Goal: Information Seeking & Learning: Learn about a topic

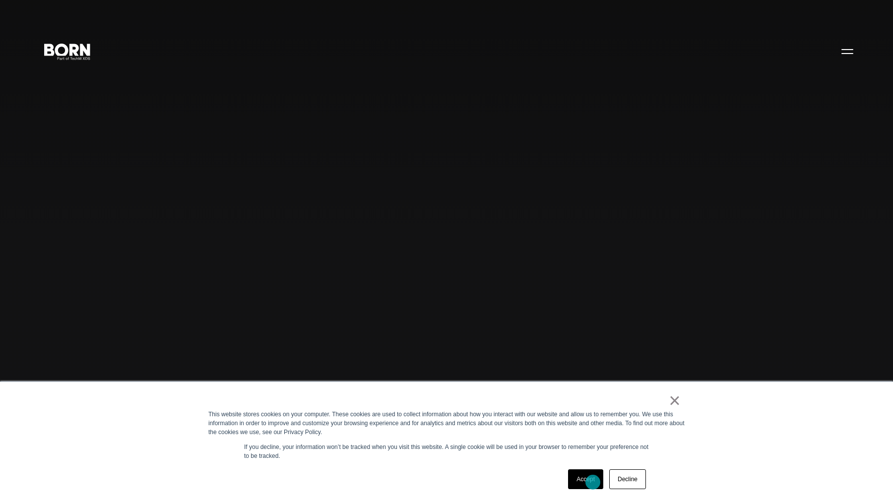
click at [593, 483] on link "Accept" at bounding box center [585, 480] width 35 height 20
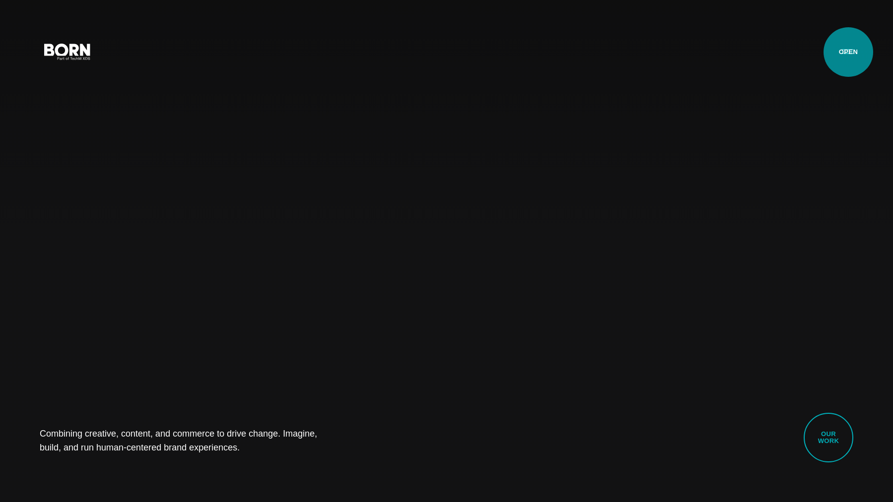
click at [848, 52] on button "Primary Menu" at bounding box center [847, 51] width 24 height 21
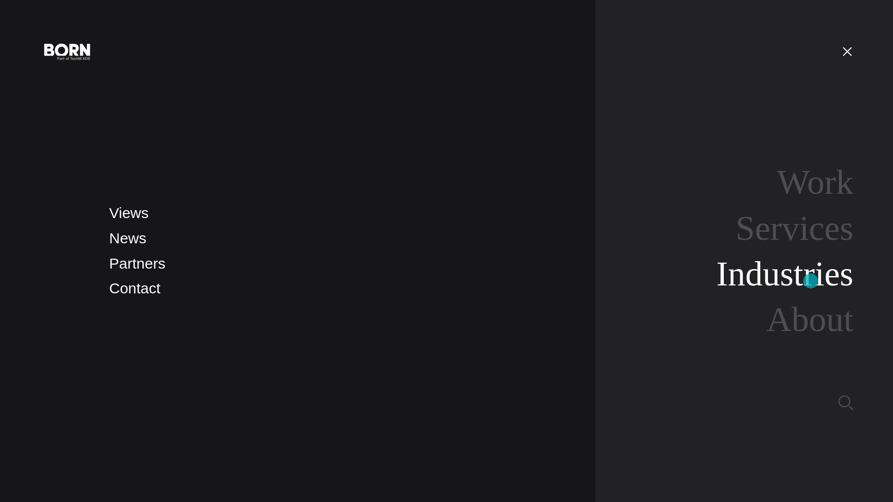
click at [810, 281] on link "Industries" at bounding box center [784, 274] width 137 height 38
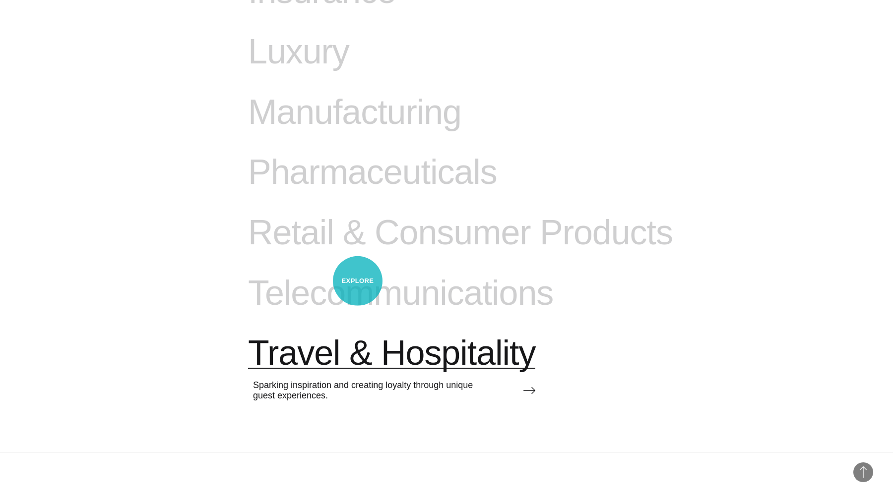
scroll to position [1169, 0]
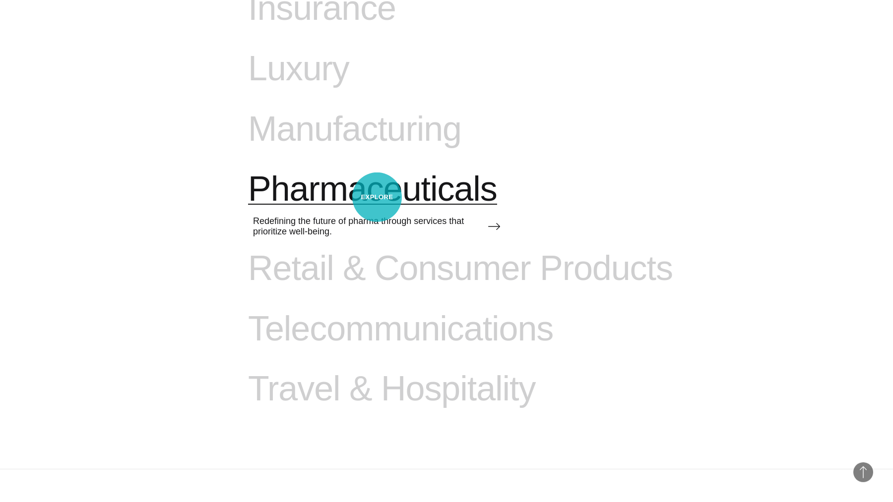
click at [377, 197] on span "Pharmaceuticals" at bounding box center [372, 189] width 249 height 41
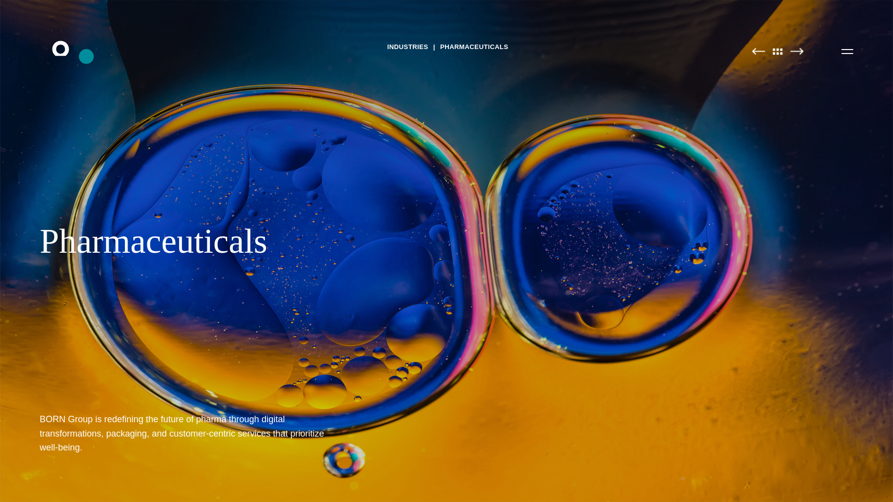
click at [86, 57] on icon ".st0{display:none;} .st1{display:inline;} .st2{font-family:'HelveticaNeue-Mediu…" at bounding box center [67, 51] width 63 height 26
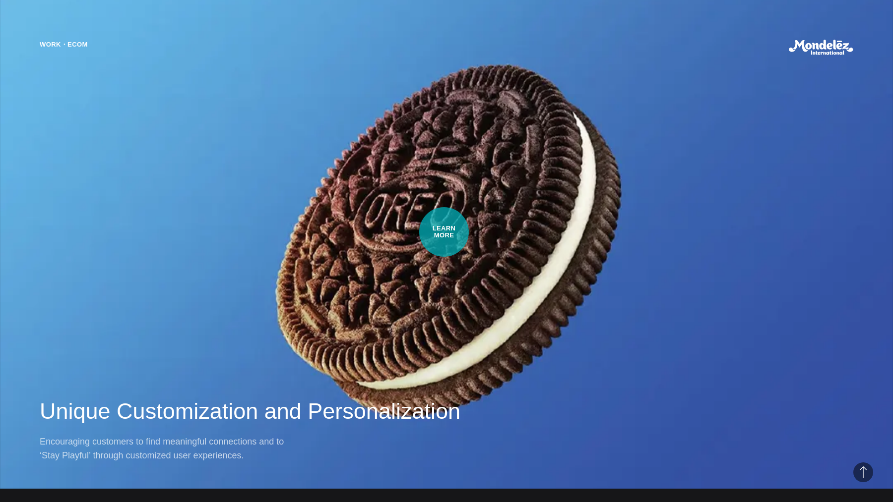
scroll to position [1019, 0]
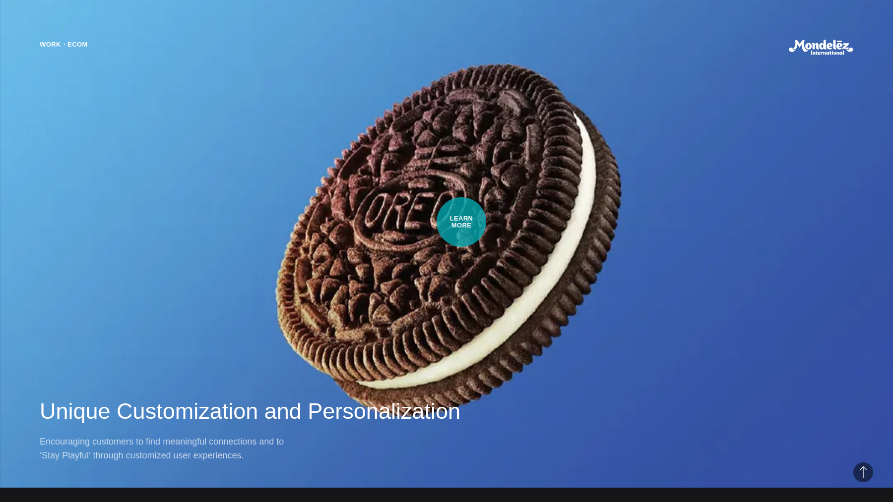
click at [461, 222] on div "Work・Ecom Unique Customization and Personalization Encouraging customers to fin…" at bounding box center [446, 251] width 893 height 502
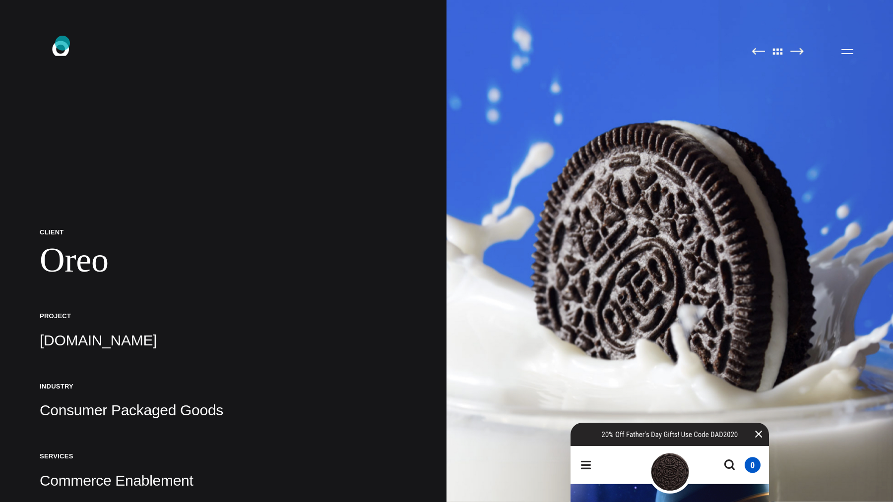
click at [62, 44] on icon at bounding box center [60, 48] width 17 height 15
